Goal: Find specific page/section: Find specific page/section

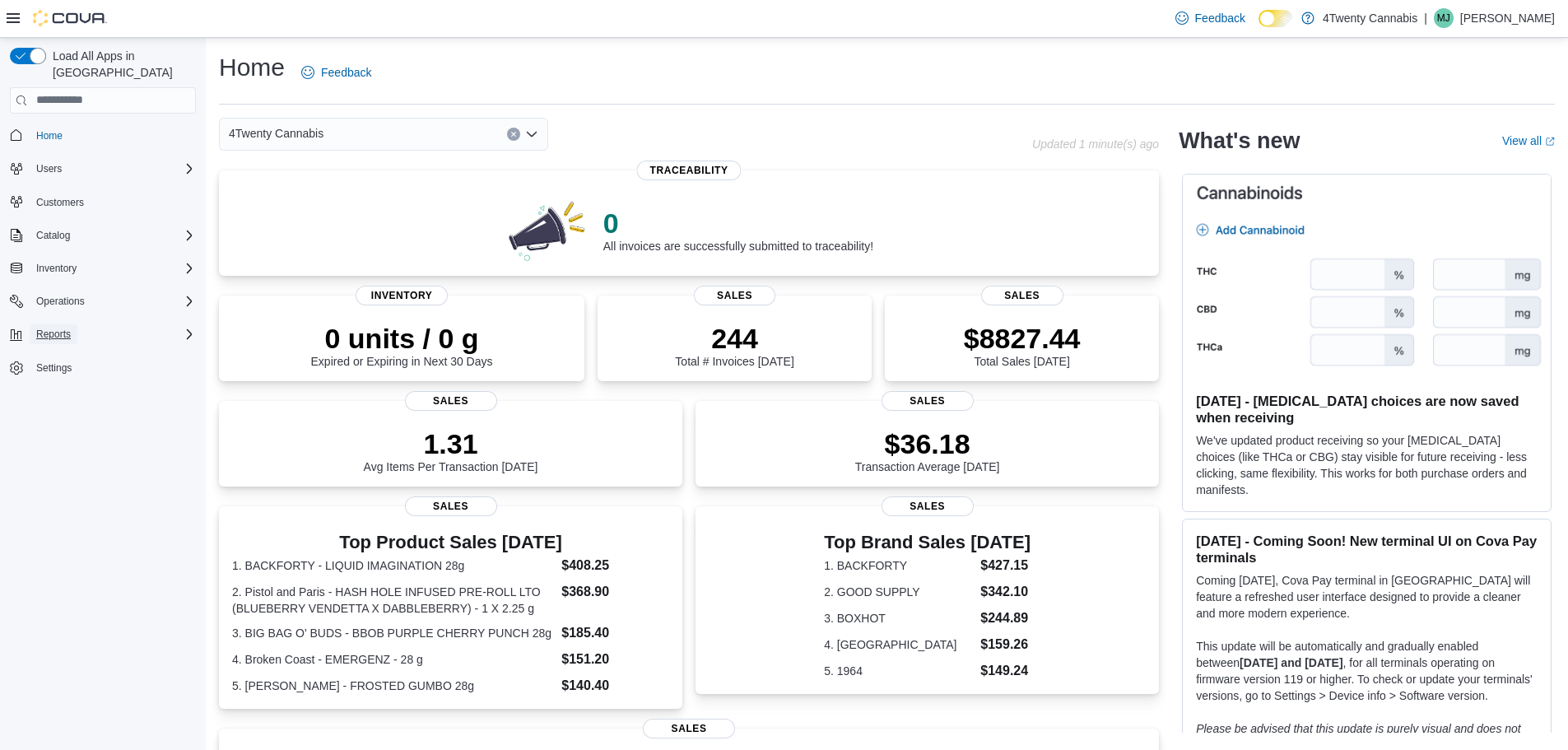
click at [41, 327] on span "Reports" at bounding box center [53, 333] width 34 height 19
click at [51, 397] on span "Reports" at bounding box center [46, 404] width 34 height 13
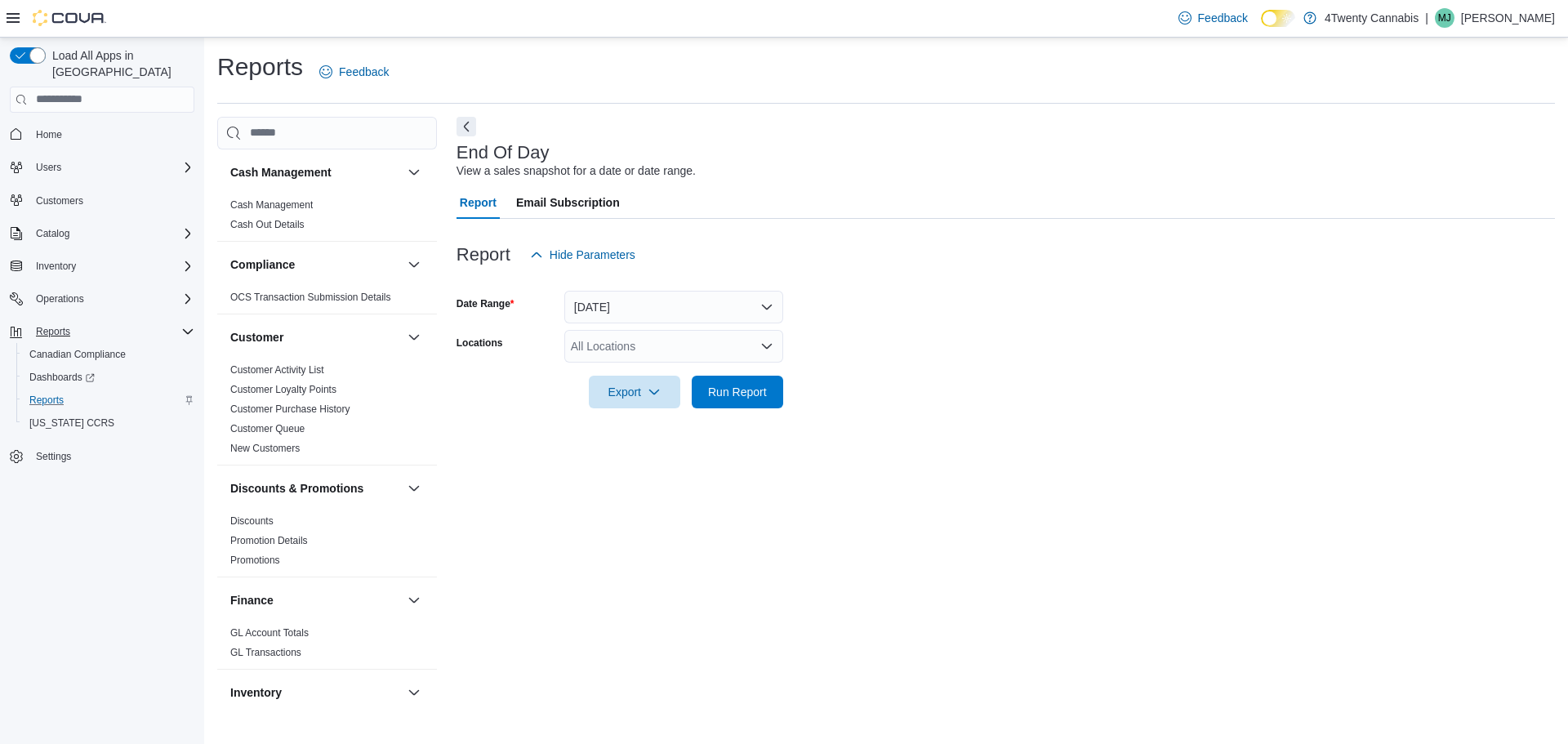
click at [1101, 258] on div "Report Hide Parameters" at bounding box center [1005, 255] width 1099 height 33
